Goal: Feedback & Contribution: Submit feedback/report problem

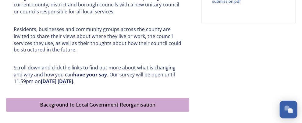
scroll to position [279, 0]
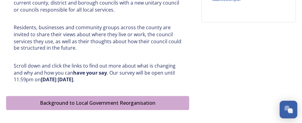
click at [173, 104] on div "Background to Local Government Reorganisation" at bounding box center [97, 103] width 176 height 7
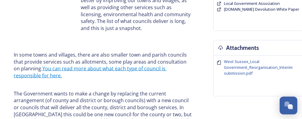
scroll to position [214, 0]
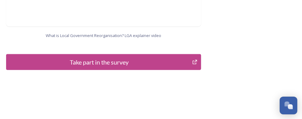
scroll to position [805, 0]
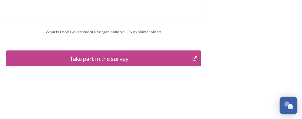
click at [161, 54] on div "Take part in the survey" at bounding box center [98, 58] width 179 height 9
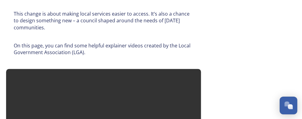
scroll to position [0, 0]
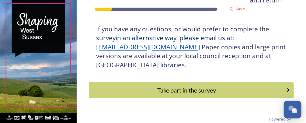
scroll to position [178, 0]
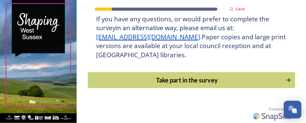
click at [279, 77] on button "Take part in the survey" at bounding box center [191, 80] width 207 height 16
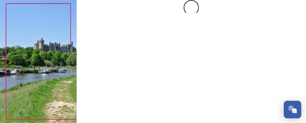
scroll to position [0, 0]
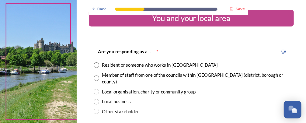
scroll to position [13, 0]
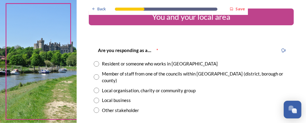
click at [93, 65] on div "Are you responding as a.... * Resident or someone who works in West Sussex Memb…" at bounding box center [192, 80] width 206 height 79
click at [98, 64] on input "radio" at bounding box center [96, 63] width 5 height 5
radio input "true"
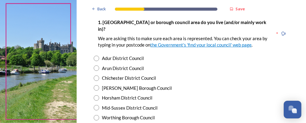
scroll to position [136, 0]
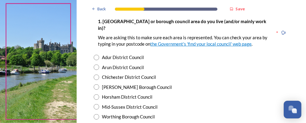
click at [97, 75] on input "radio" at bounding box center [96, 77] width 5 height 5
radio input "true"
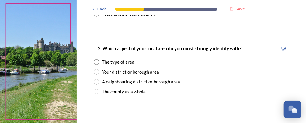
scroll to position [242, 0]
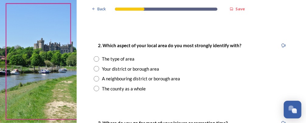
click at [98, 66] on input "radio" at bounding box center [96, 68] width 5 height 5
radio input "true"
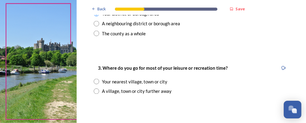
scroll to position [310, 0]
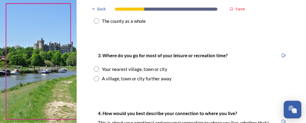
click at [97, 66] on input "radio" at bounding box center [96, 68] width 5 height 5
radio input "true"
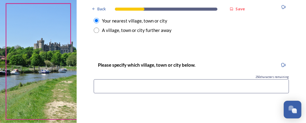
scroll to position [354, 0]
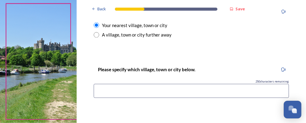
click at [241, 84] on input at bounding box center [192, 91] width 196 height 14
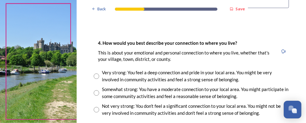
scroll to position [447, 0]
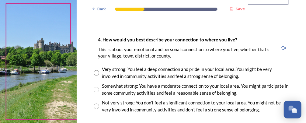
type input "Central Chichester"
click at [95, 87] on input "radio" at bounding box center [96, 89] width 5 height 5
radio input "true"
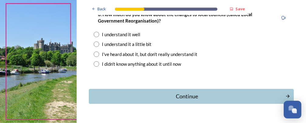
scroll to position [657, 0]
